Goal: Ask a question: Seek information or help from site administrators or community

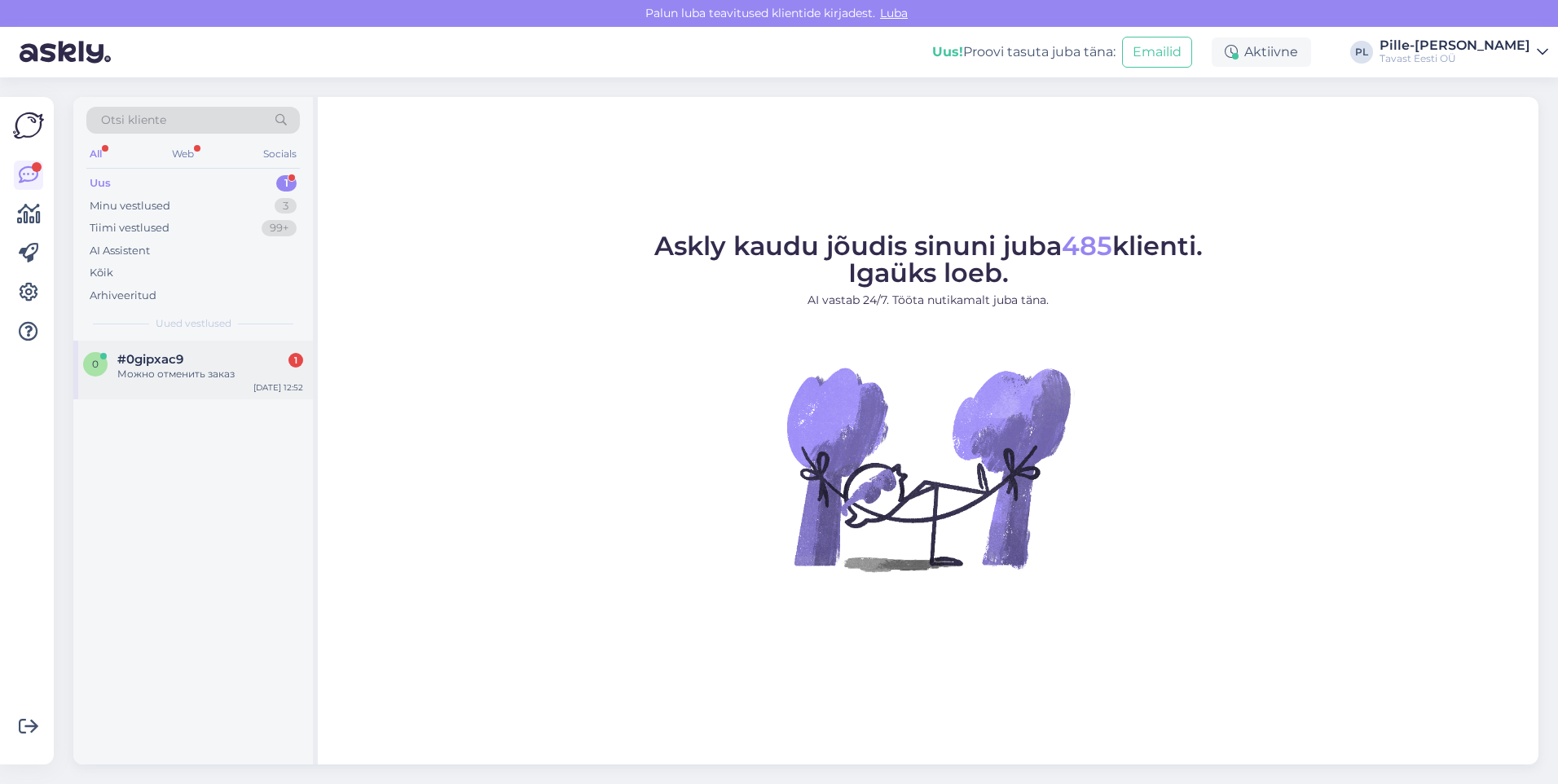
click at [149, 343] on div "0 #0gipxac9 1 Можно отменить заказ [DATE] 12:52" at bounding box center [193, 370] width 240 height 59
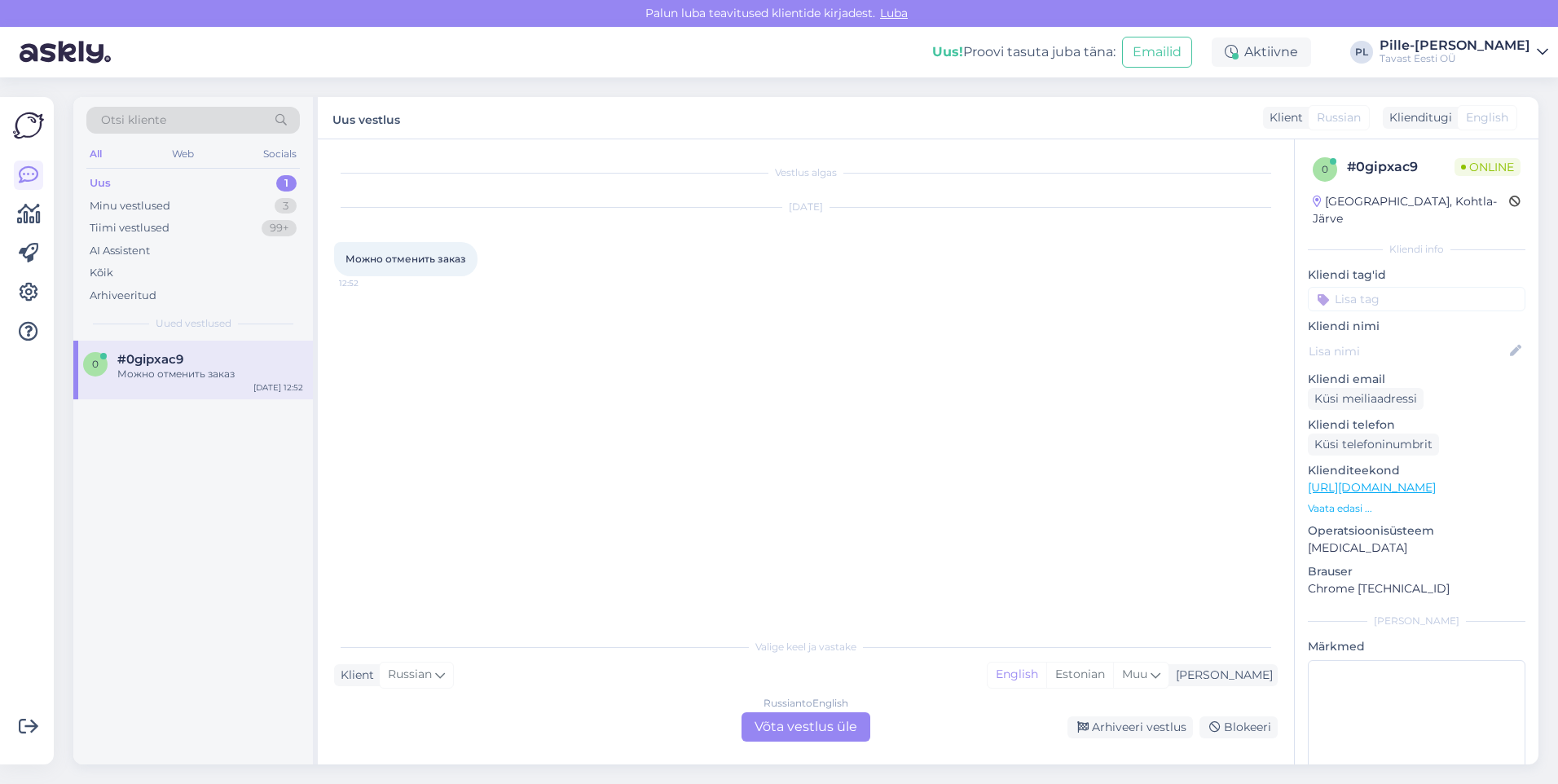
click at [822, 737] on div "Russian to English Võta vestlus üle" at bounding box center [807, 726] width 129 height 29
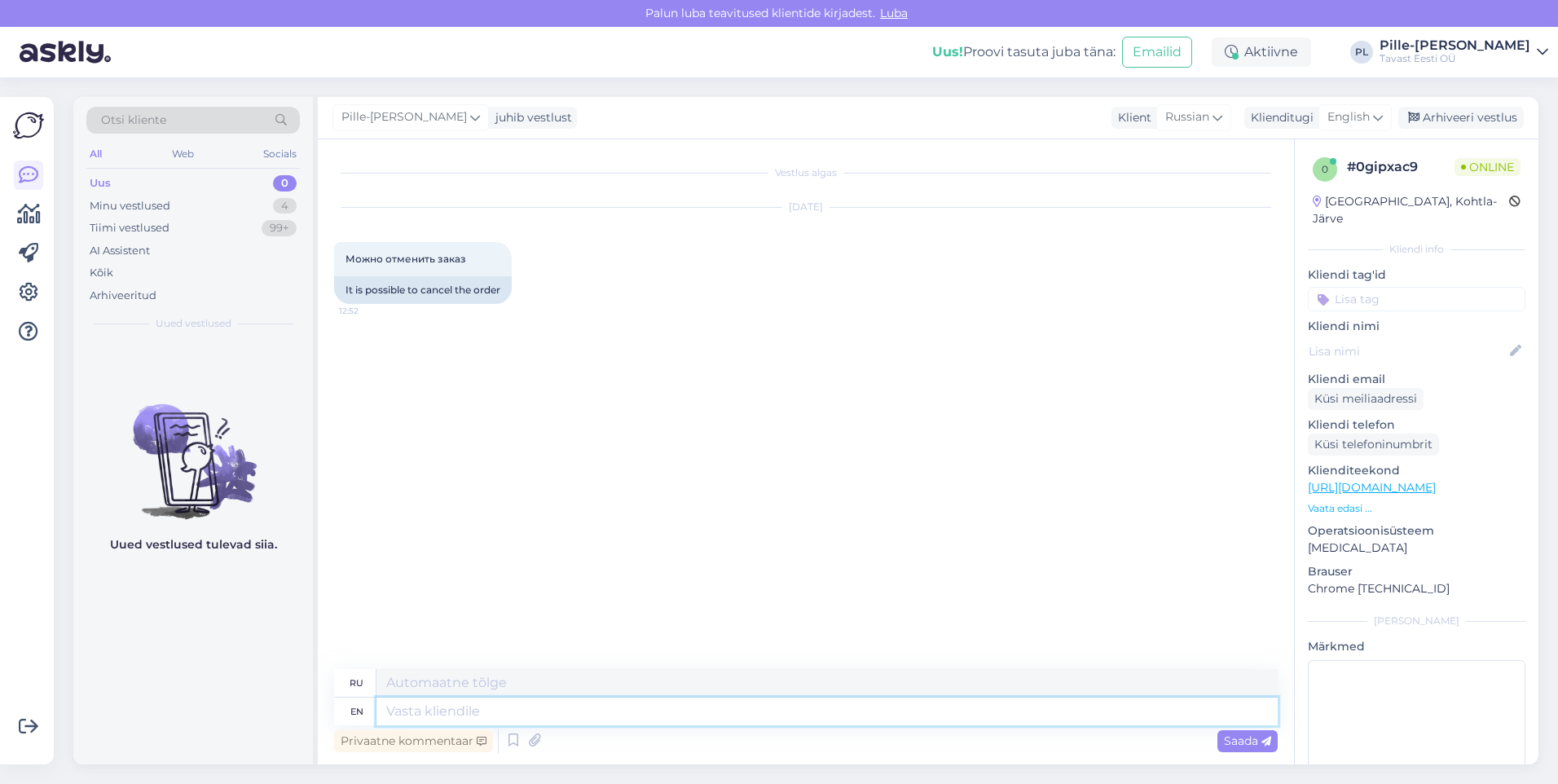
click at [742, 708] on textarea at bounding box center [826, 712] width 901 height 28
type textarea "Hello"
type textarea "Привет"
type textarea "Hello!"
type textarea "Привет!"
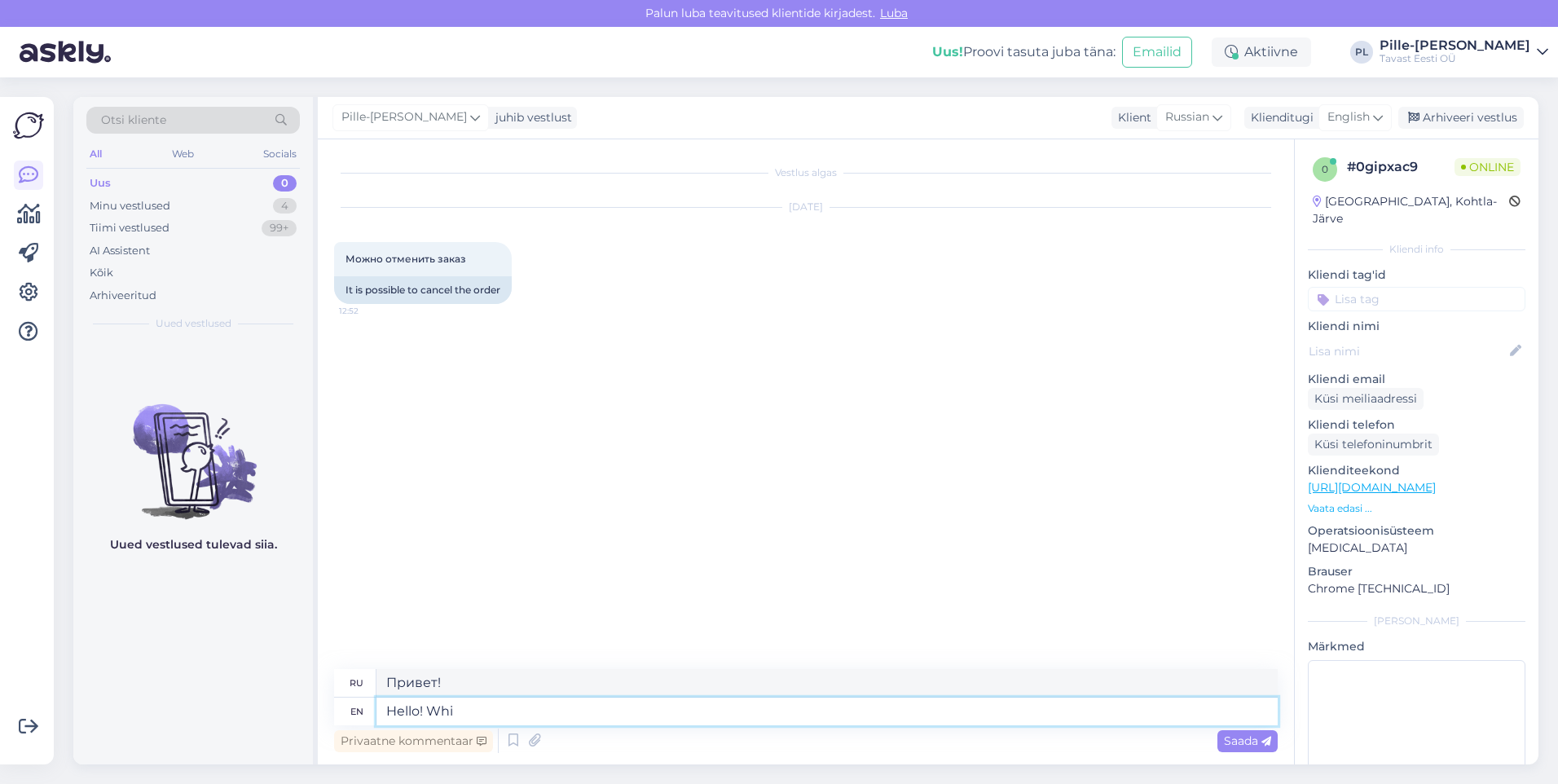
type textarea "Hello! Wh"
type textarea "Привет! Ух ты!"
type textarea "Hello! What"
type textarea "Привет! Что?"
type textarea "Hello! What is"
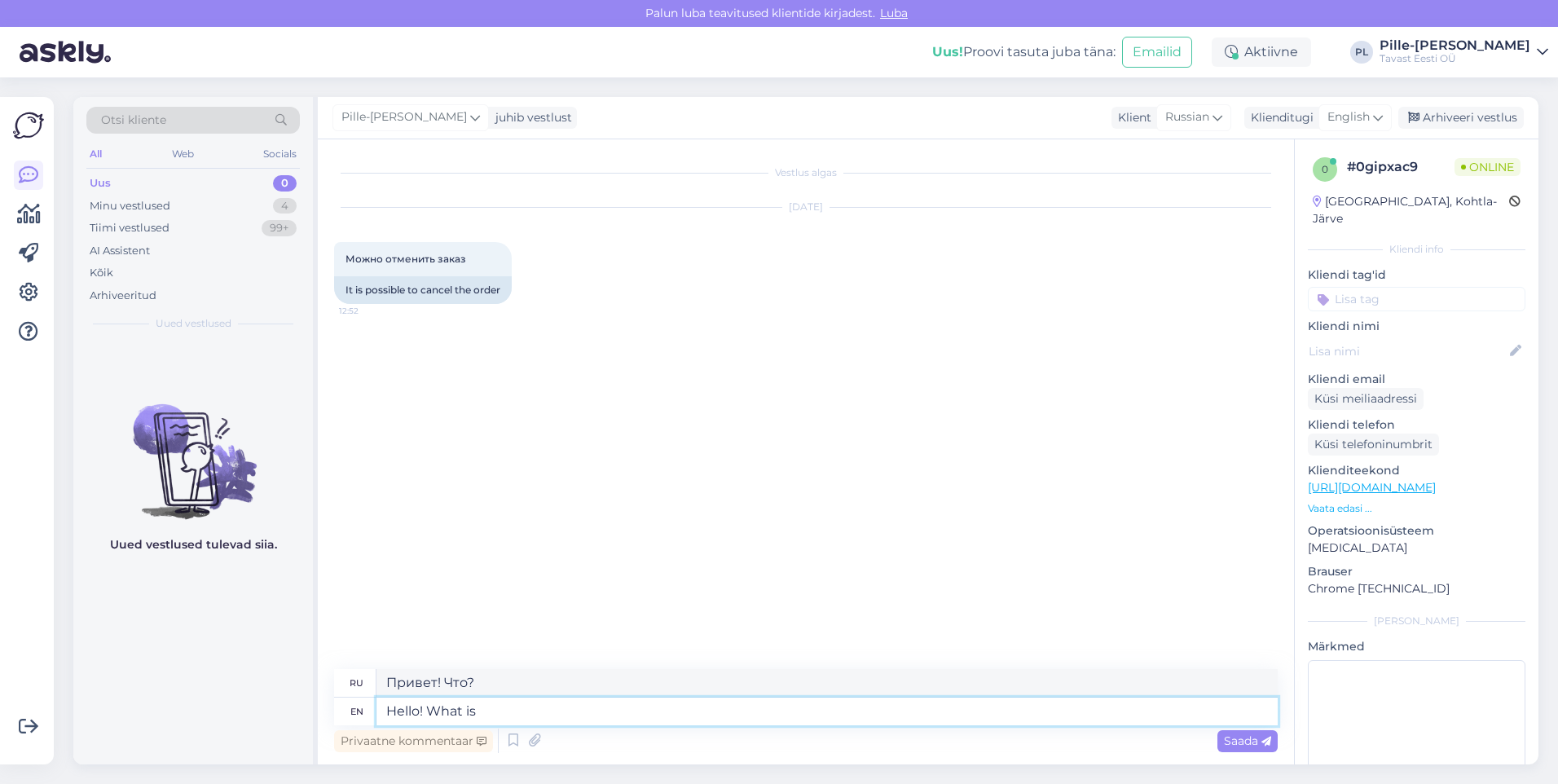
type textarea "Привет! Что такое"
type textarea "Hello! What is the order"
type textarea "Здравствуйте! Какой заказ?"
type textarea "Hello! What is the order number"
type textarea "Здравствуйте! Какой номер заказа?"
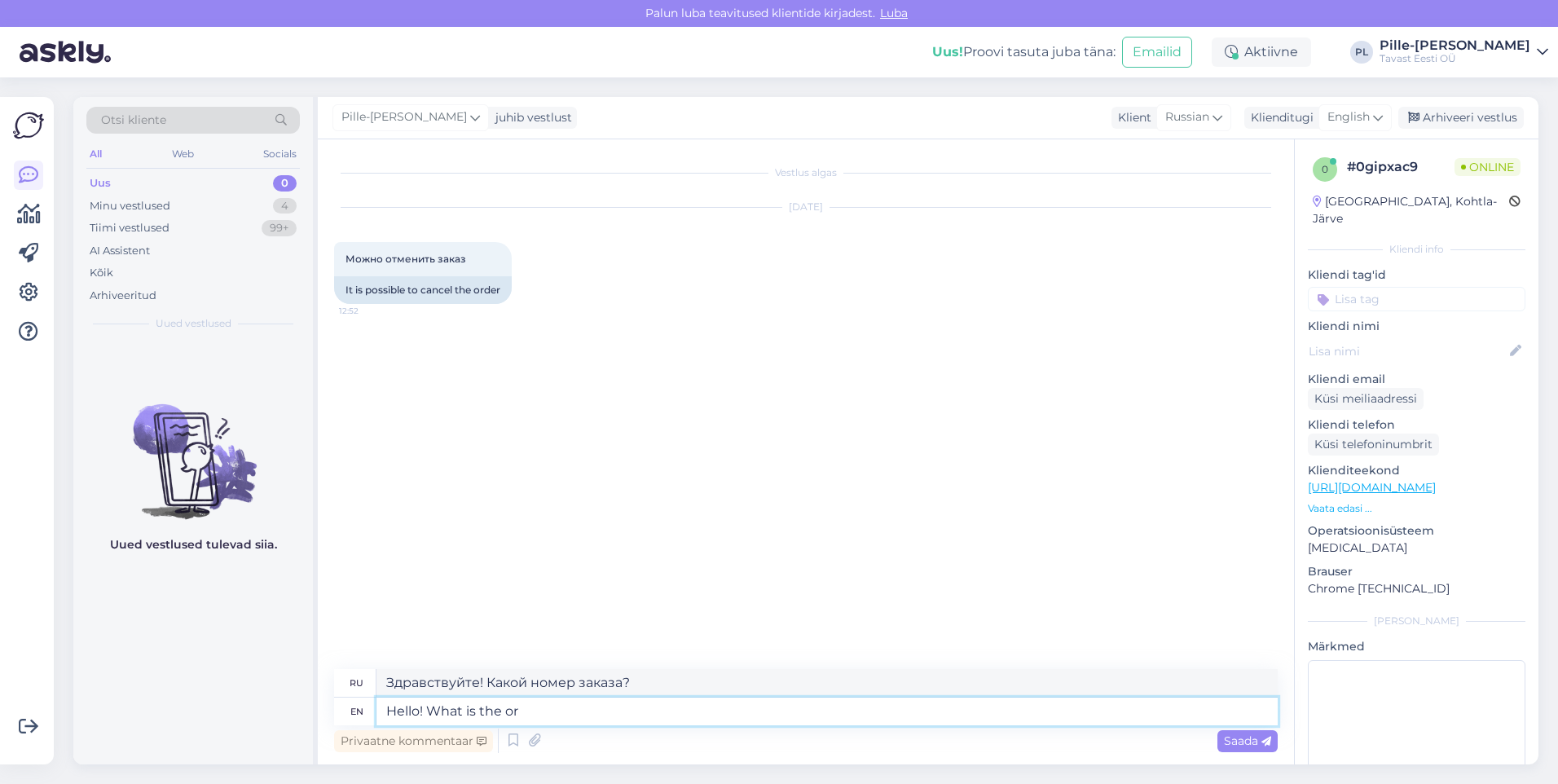
type textarea "Hello! What is the o"
type textarea "Здравствуйте! Какой заказ?"
type textarea "Hello! What is the"
type textarea "Привет! Что такое"
type textarea "Hello! What is the number"
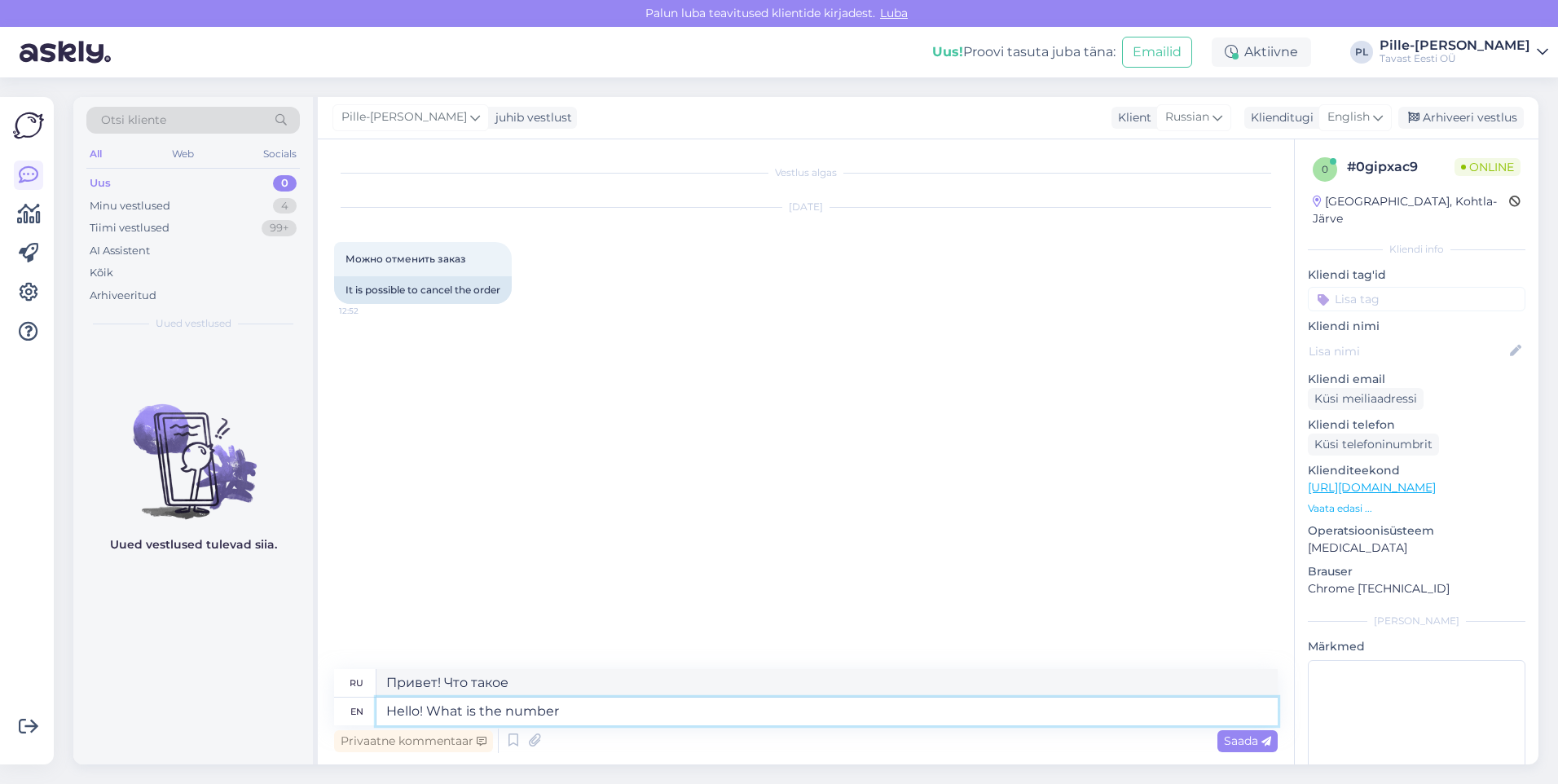
type textarea "Привет! Какой номер?"
type textarea "Hello! What is the number of"
type textarea "Здравствуйте! Какое количество?"
type textarea "Hello! What is the number of the"
type textarea "Здравствуйте! Какой номер?"
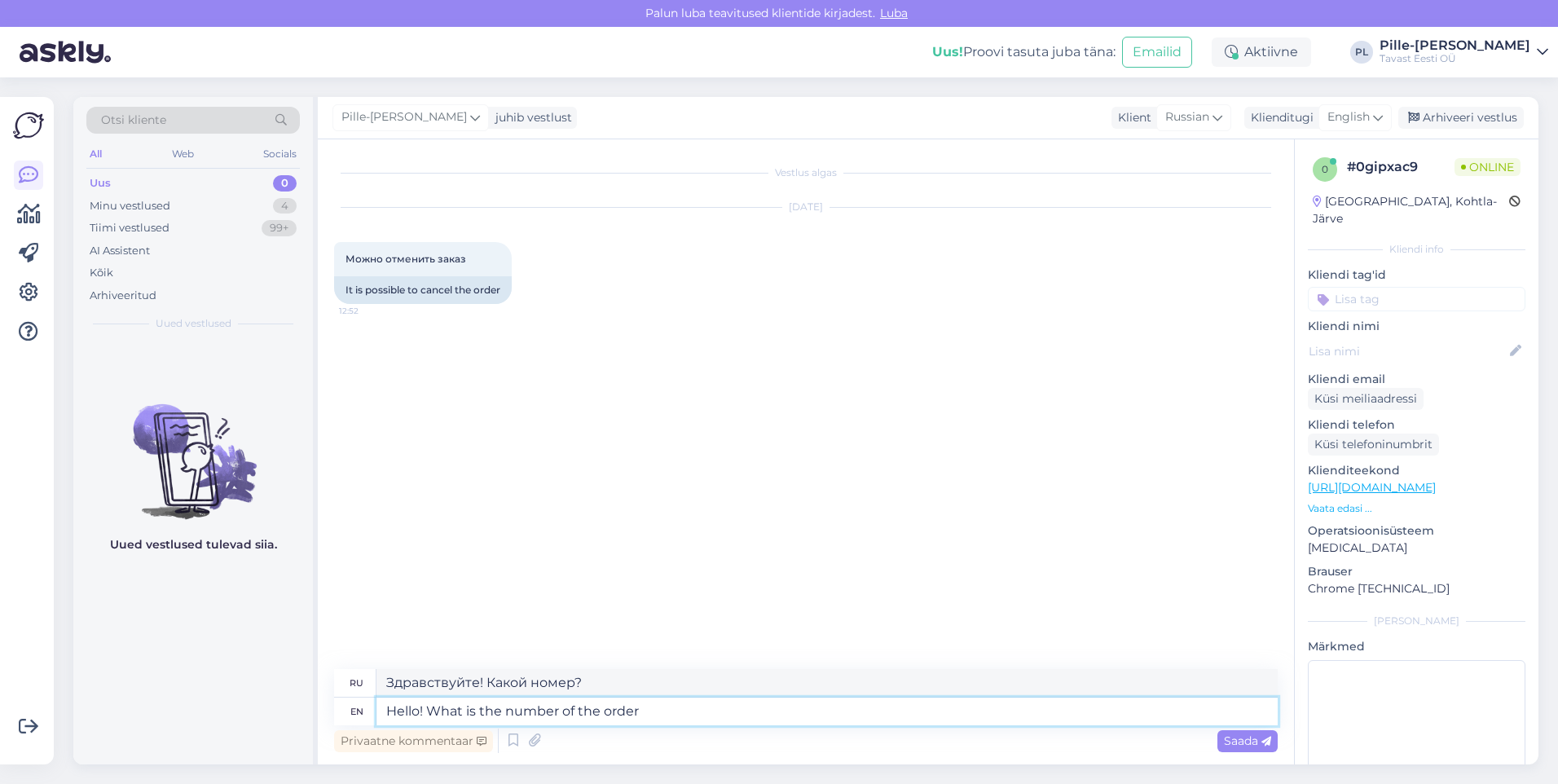
type textarea "Hello! What is the number of the order"
type textarea "Здравствуйте! Какой номер заказа?"
type textarea "Hello! What is the number of the order you w"
type textarea "Здравствуйте! Какой номер вашего заказа?"
type textarea "Hello! What is the number of the order you wish"
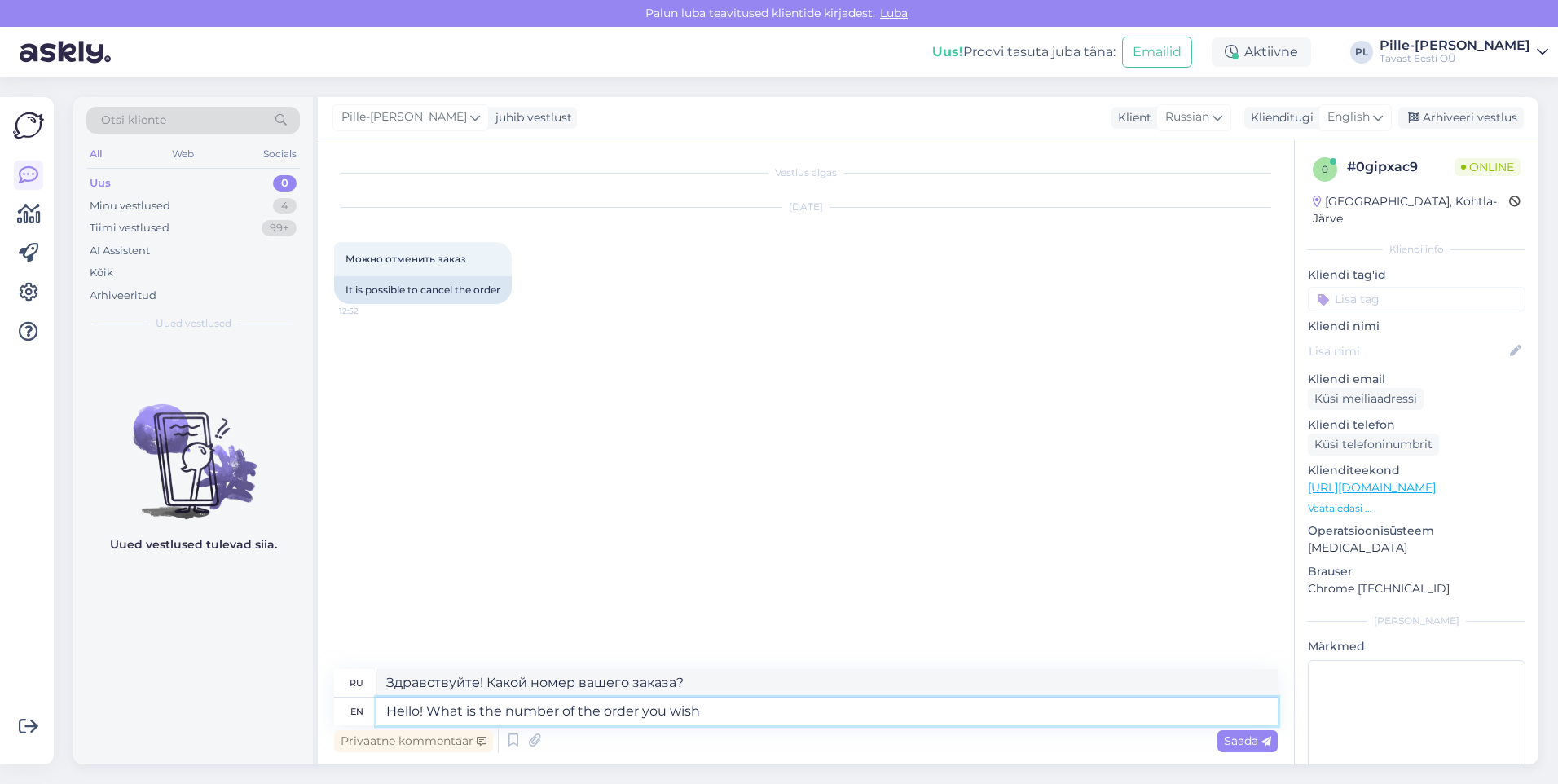
type textarea "Здравствуйте! Какой номер заказа вы хотите?"
type textarea "Hello! What is the number of the order you wish you cancel"
type textarea "Здравствуйте! Какой номер заказа вы хотите отменить?"
type textarea "Hello! What is the number of the order you wish you cancel?"
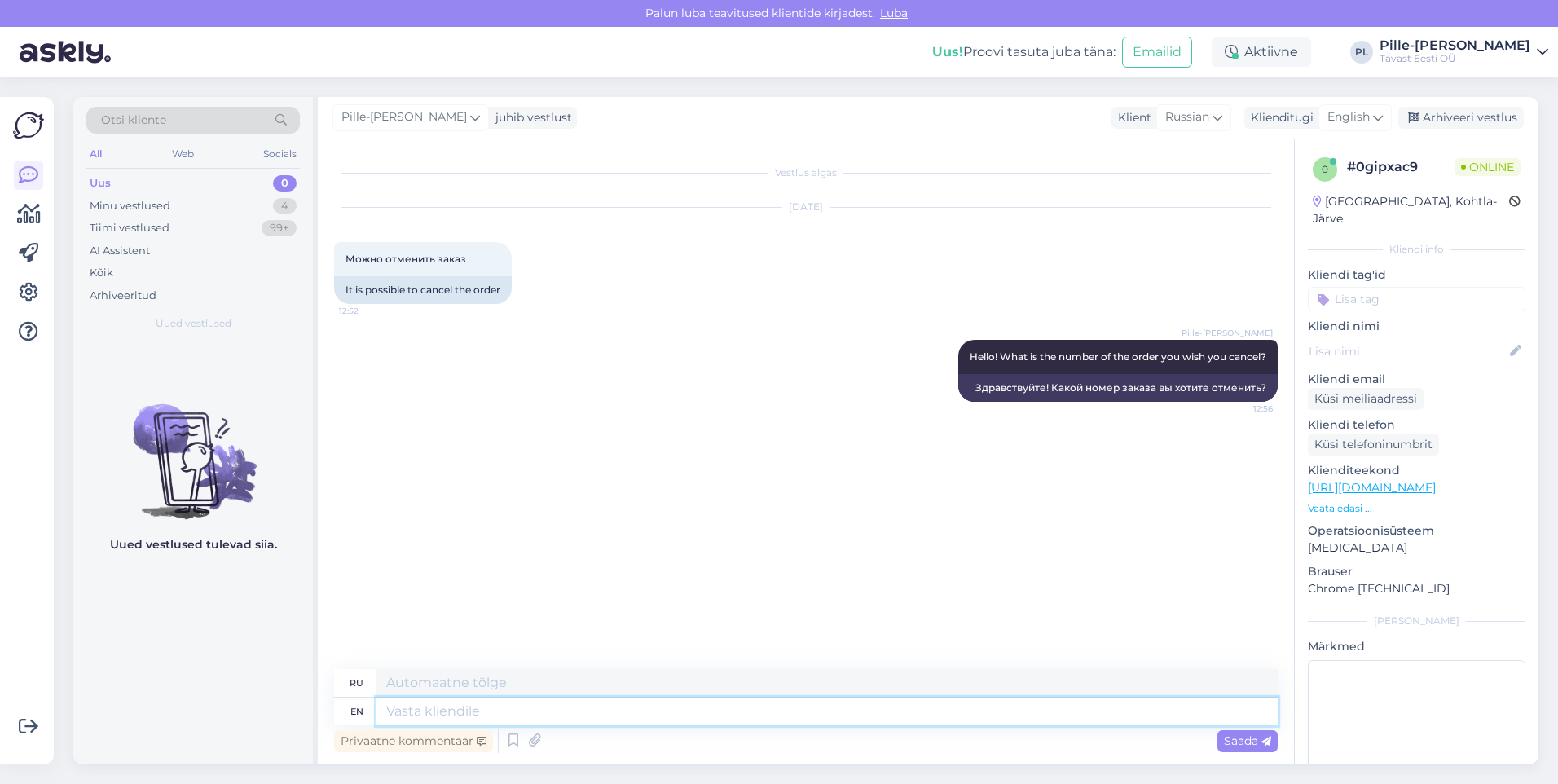
click at [475, 706] on textarea at bounding box center [826, 712] width 901 height 28
type textarea "Did"
type textarea "Делал"
type textarea "Did you"
type textarea "Ты сделал?"
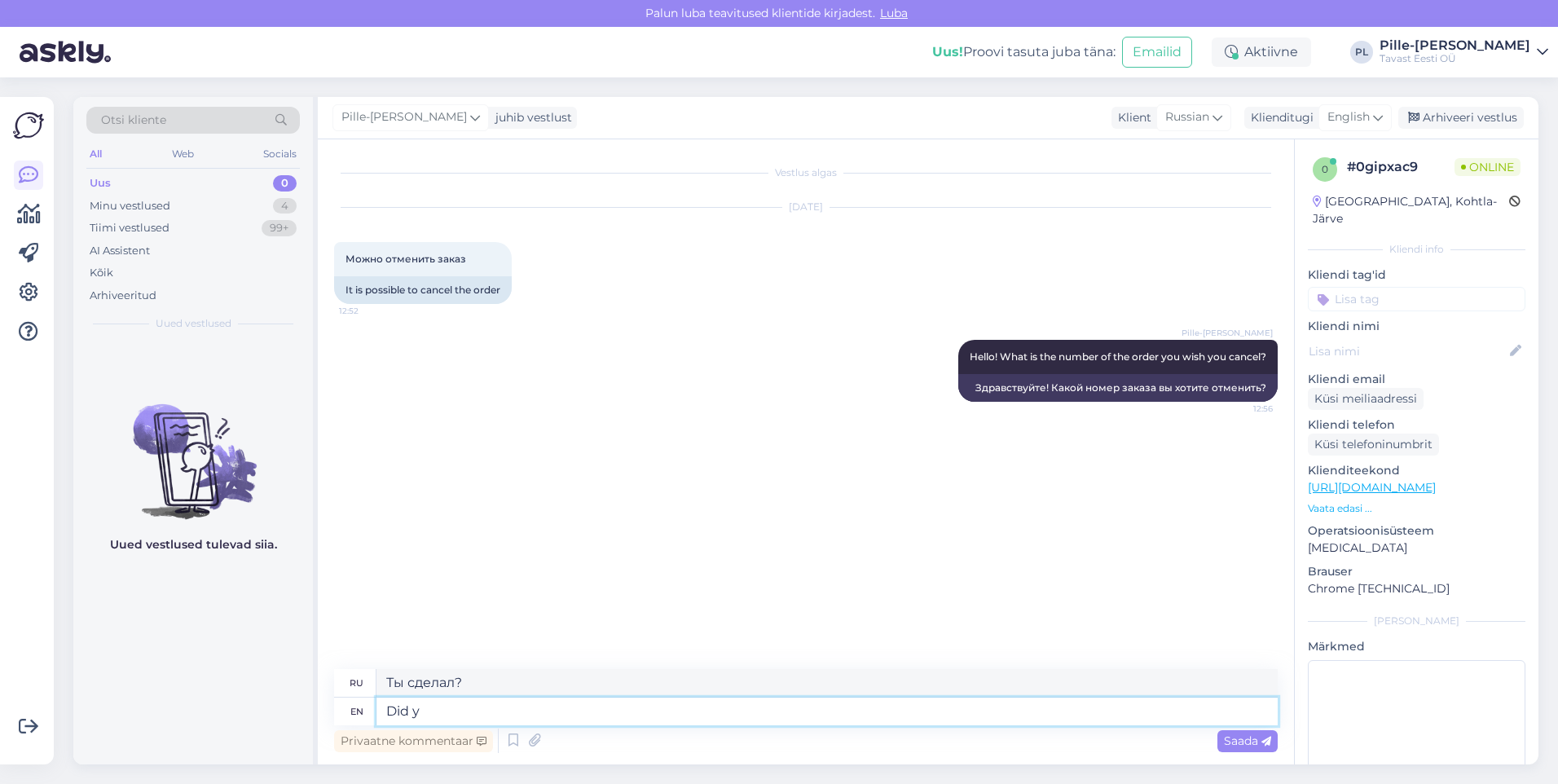
type textarea "Did"
type textarea "Делал"
type textarea "Did the"
type textarea "Сделал ли"
type textarea "Did the payment a"
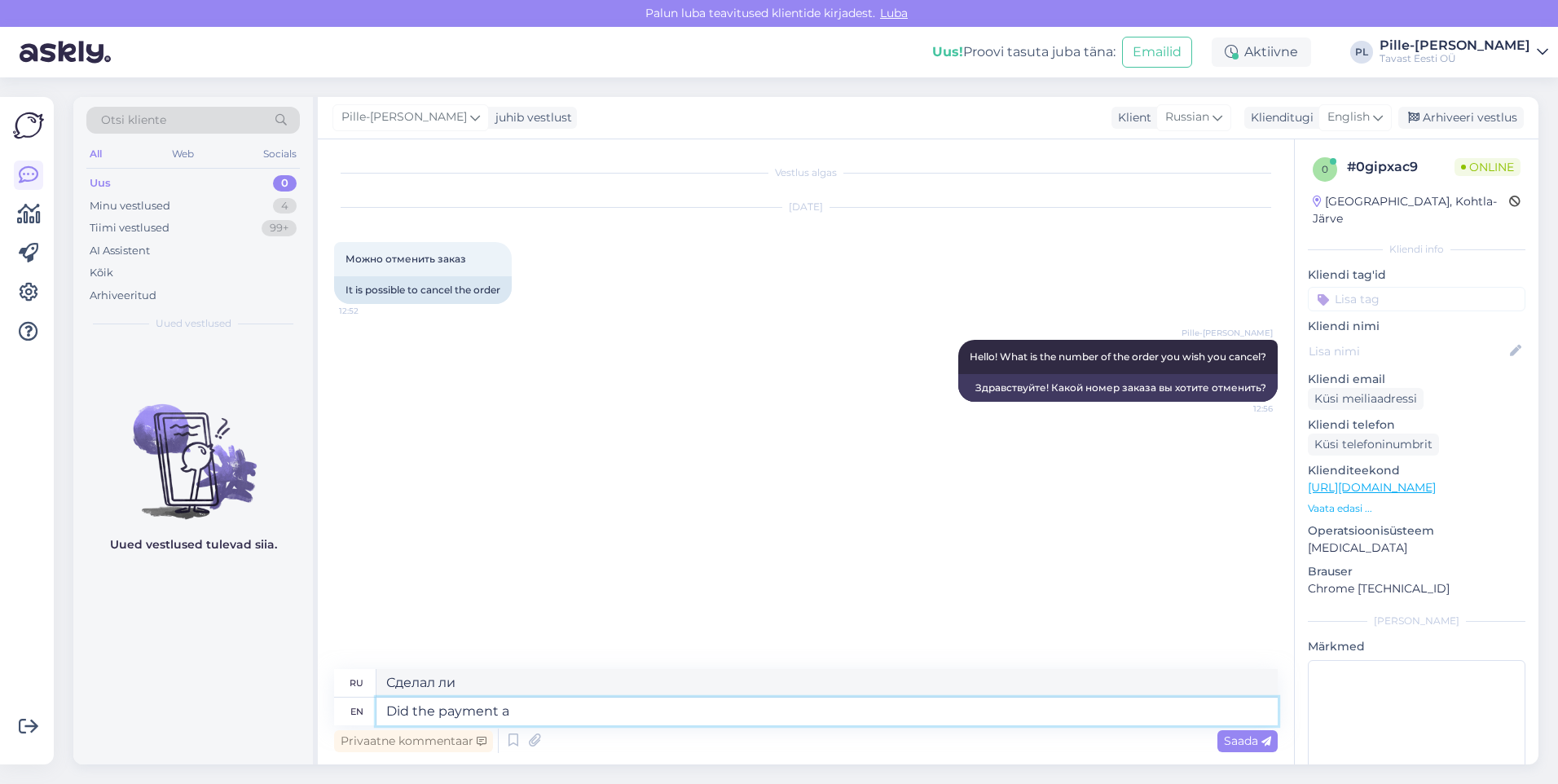
type textarea "Был ли произведен платеж?"
type textarea "Did the payment already"
type textarea "Оплата уже произведена?"
type textarea "Did the payment already go"
type textarea "Платеж уже прошел?"
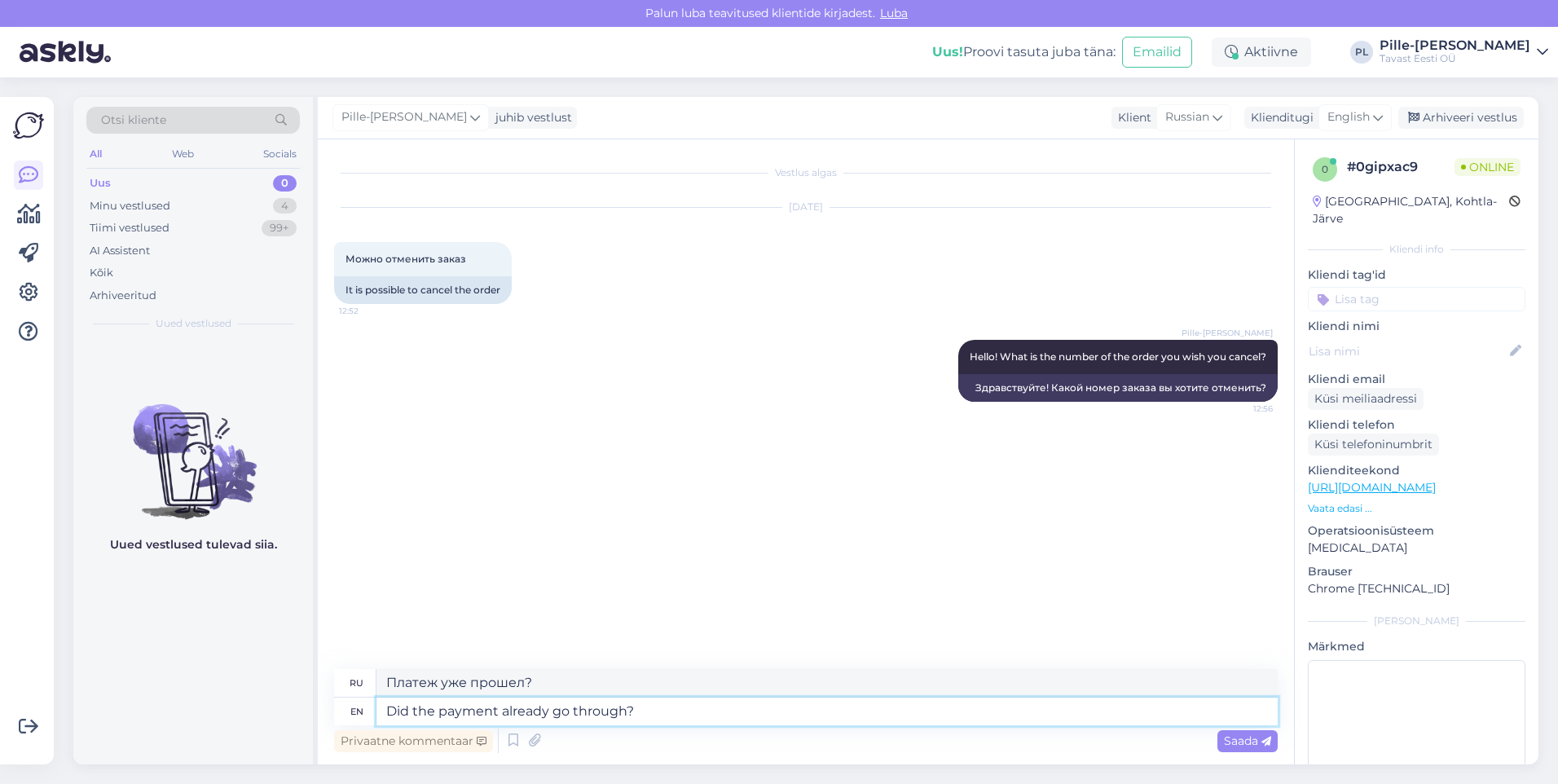
click at [627, 711] on textarea "Did the payment already go through?" at bounding box center [826, 712] width 901 height 28
click at [710, 716] on textarea "Did the payment already go through?" at bounding box center [826, 712] width 901 height 28
drag, startPoint x: 682, startPoint y: 715, endPoint x: 414, endPoint y: 729, distance: 268.4
click at [414, 729] on div "ru Платеж уже прошел? en Did the payment already go through? Privaatne kommenta…" at bounding box center [806, 712] width 944 height 87
click at [683, 712] on textarea "Did the payment already go through?" at bounding box center [826, 712] width 901 height 28
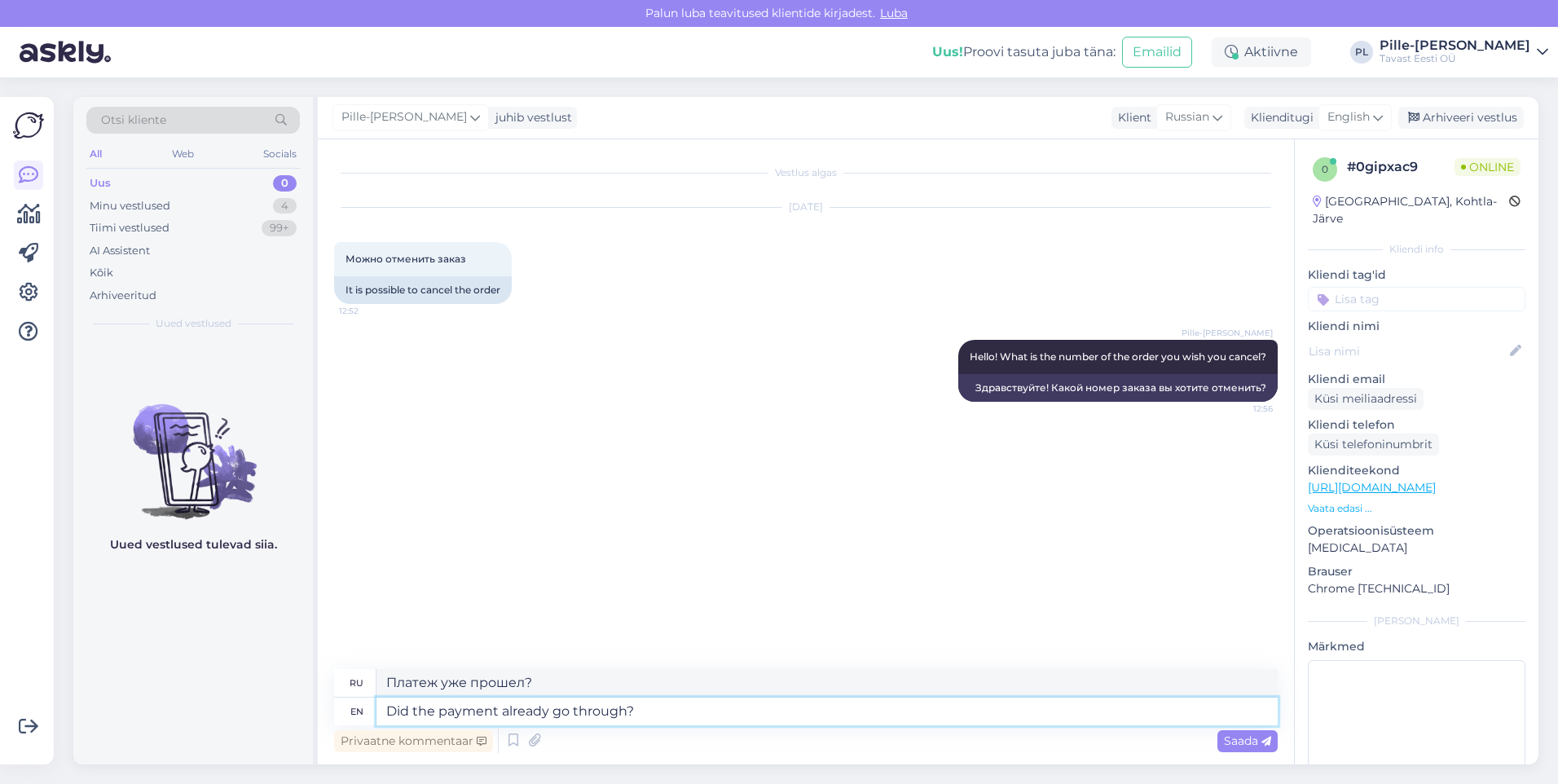
click at [681, 712] on textarea "Did the payment already go through?" at bounding box center [826, 712] width 901 height 28
drag, startPoint x: 662, startPoint y: 713, endPoint x: 412, endPoint y: 719, distance: 250.1
click at [412, 719] on textarea "Did the payment already go through?" at bounding box center [826, 712] width 901 height 28
click at [642, 715] on textarea "Did the payment already go through?" at bounding box center [826, 712] width 901 height 28
drag, startPoint x: 573, startPoint y: 685, endPoint x: 388, endPoint y: 703, distance: 185.9
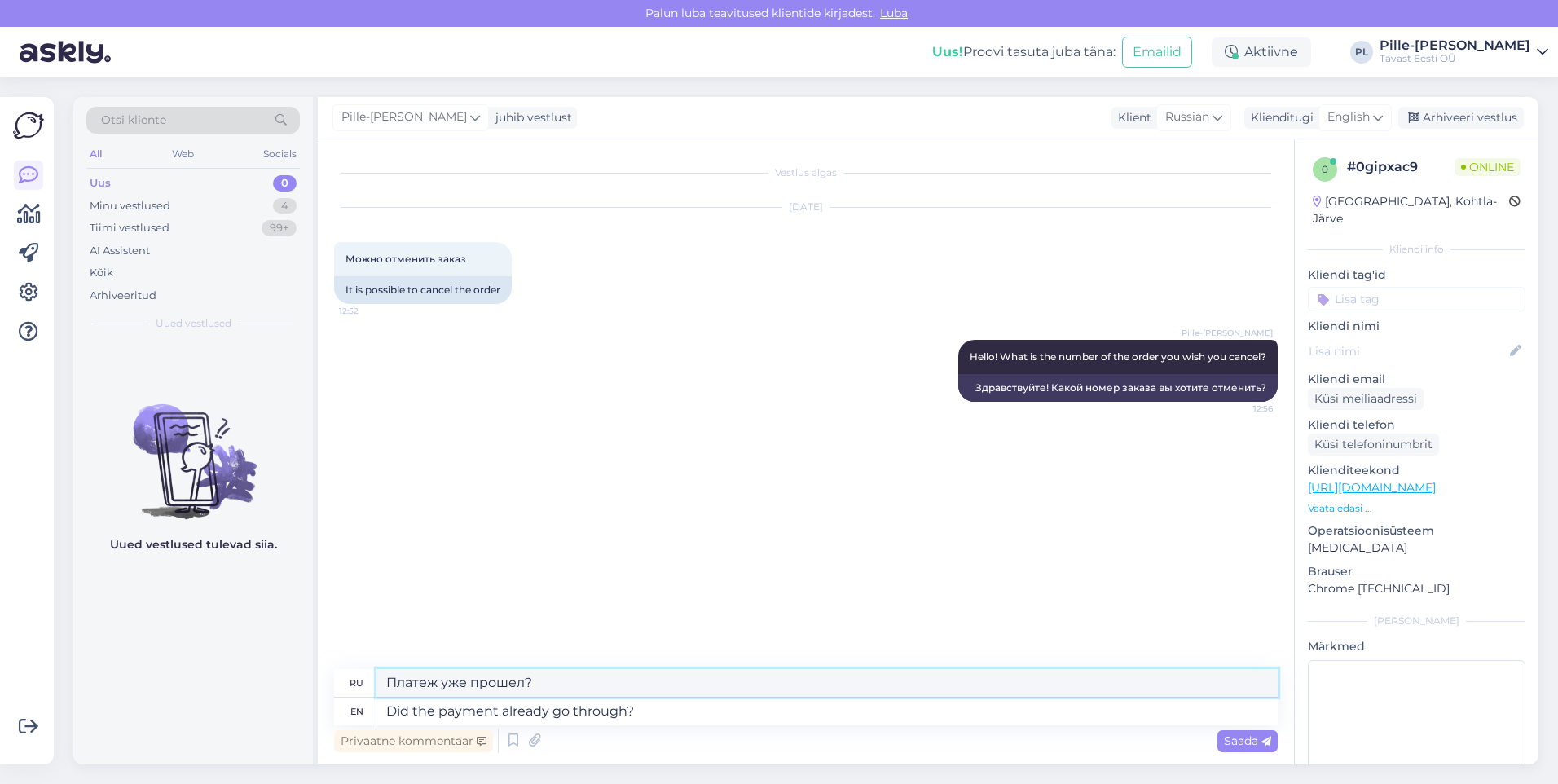
click at [388, 703] on div "ru Платеж уже прошел? en Did the payment already go through?" at bounding box center [806, 697] width 944 height 56
click at [1019, 710] on textarea "Did the payment already go through?" at bounding box center [826, 712] width 901 height 28
drag, startPoint x: 721, startPoint y: 706, endPoint x: 414, endPoint y: 719, distance: 307.3
click at [414, 719] on textarea "Did the payment already go through?" at bounding box center [826, 712] width 901 height 28
type textarea "Did you"
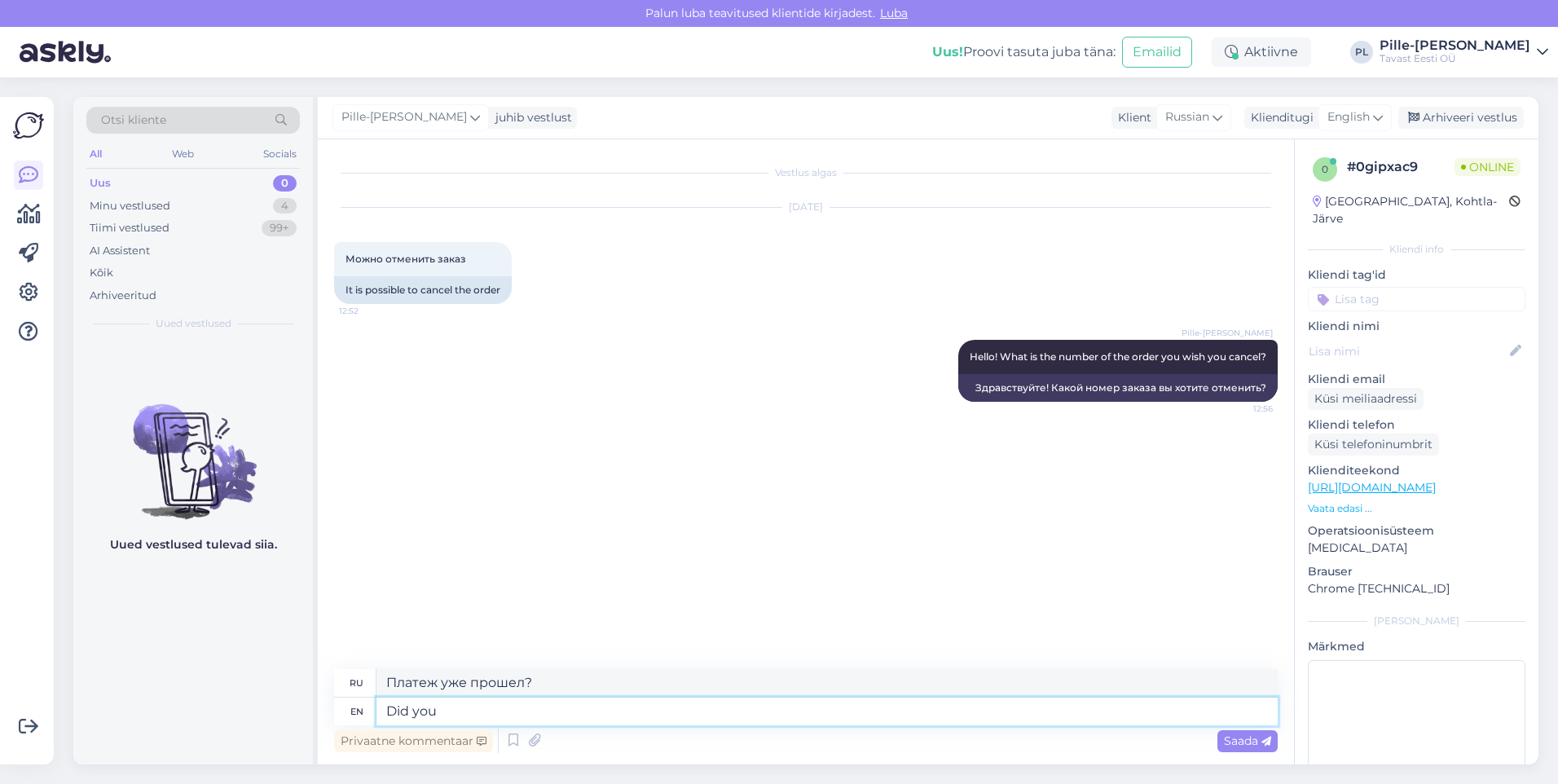
type textarea "Ты сделал?"
type textarea "Did you already"
type textarea "Вы уже?"
type textarea "Did you already make"
type textarea "Вы уже сделали?"
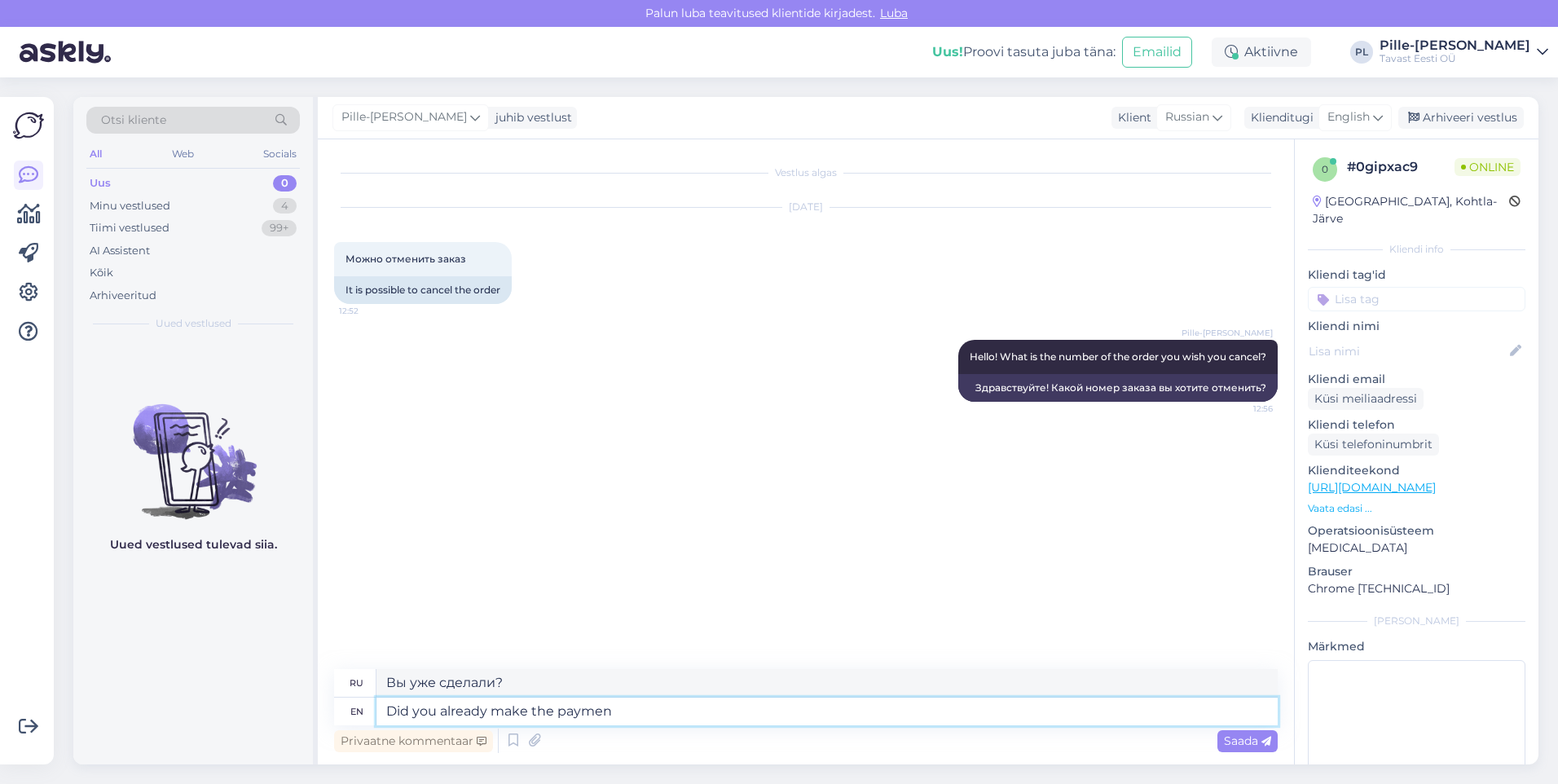
type textarea "Did you already make the payment"
type textarea "Вы уже сделали оплату?"
type textarea "Did you already make the payment?"
type textarea "Вы уже произвели оплату?"
type textarea "Did you already make the payment?"
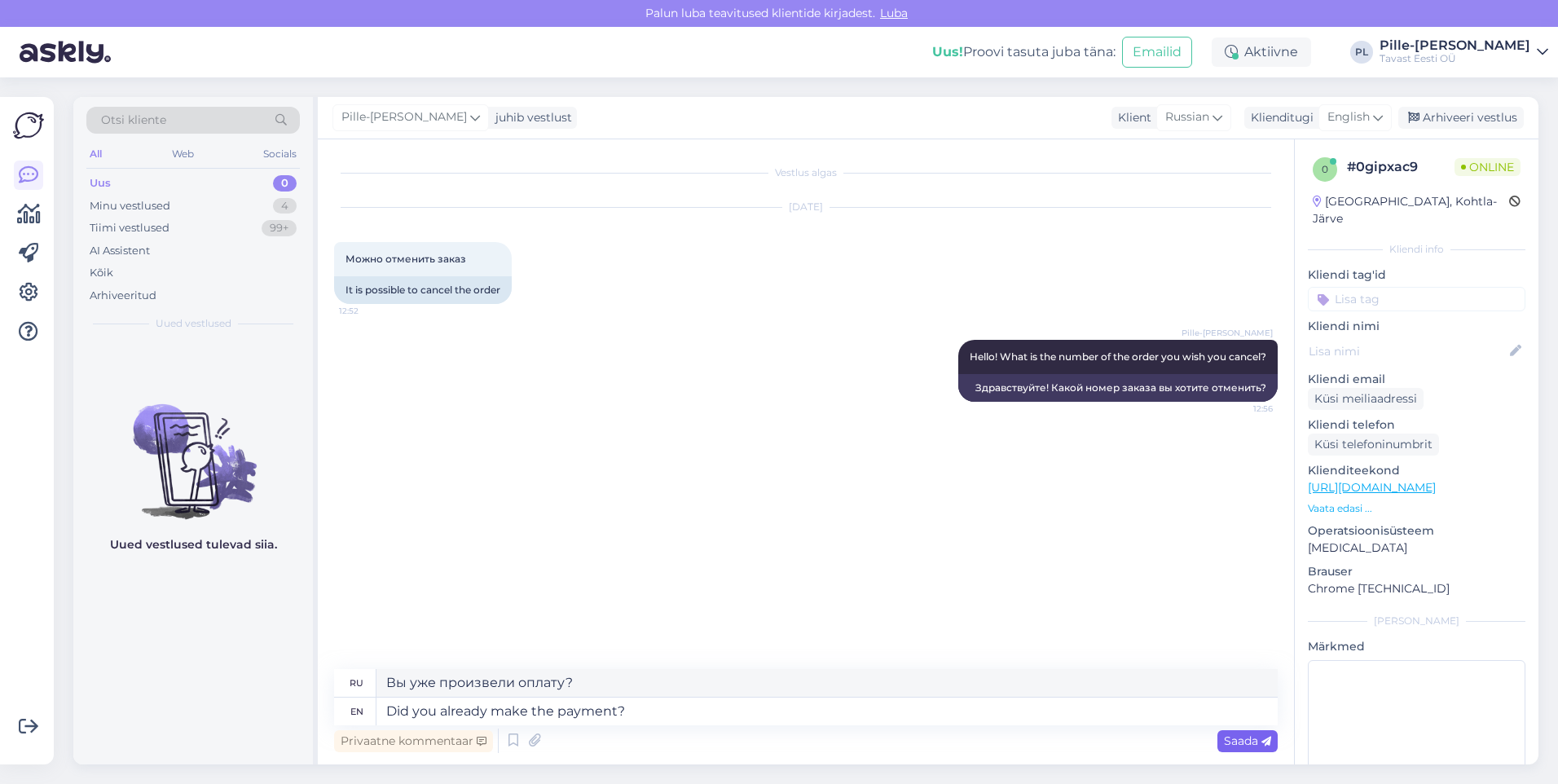
click at [1247, 738] on span "Saada" at bounding box center [1247, 741] width 48 height 15
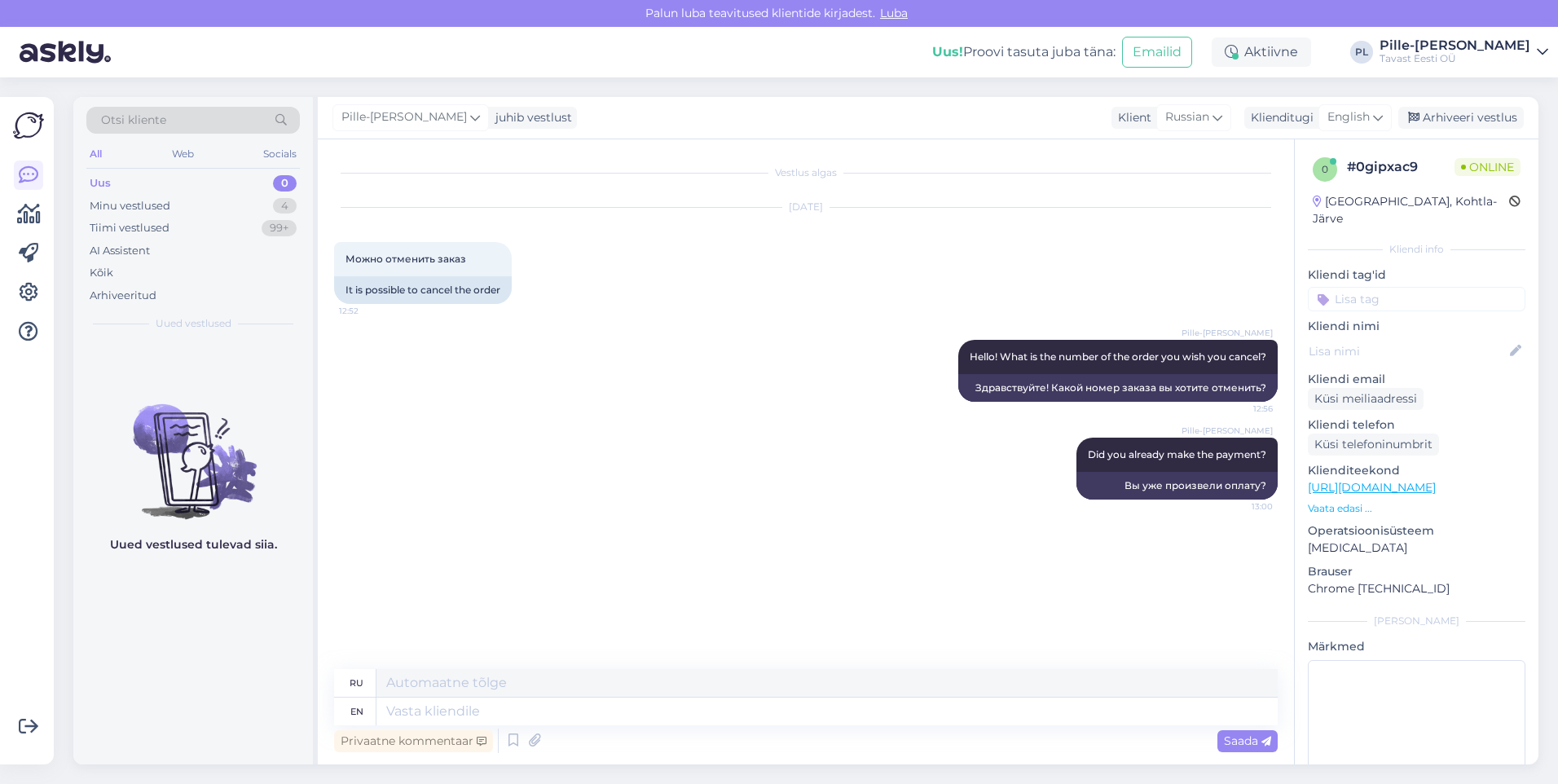
click at [124, 185] on div "Uus 0" at bounding box center [193, 183] width 213 height 22
